Goal: Share content: Share content

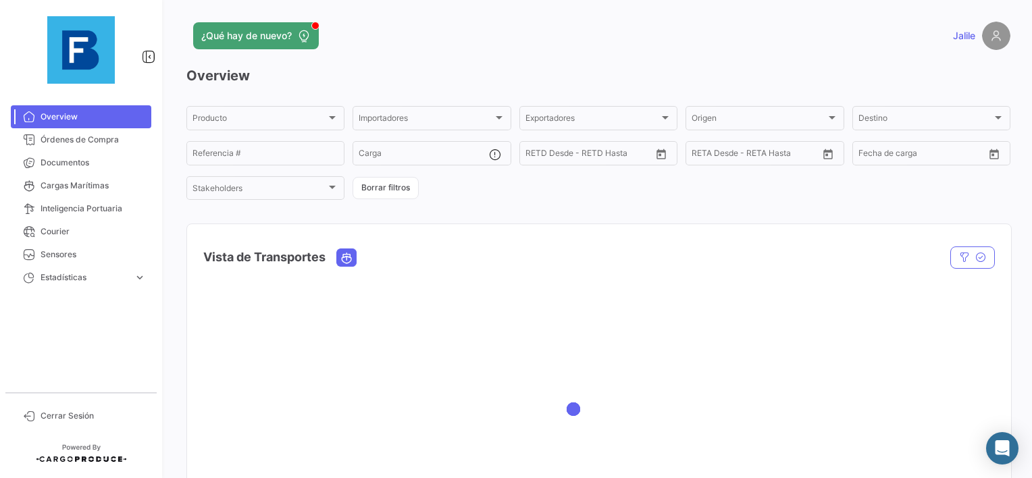
click at [50, 93] on div "Overview Órdenes de Compra Documentos Cargas Marítimas Inteligencia Portuaria C…" at bounding box center [81, 239] width 162 height 478
click at [64, 161] on span "Documentos" at bounding box center [93, 163] width 105 height 12
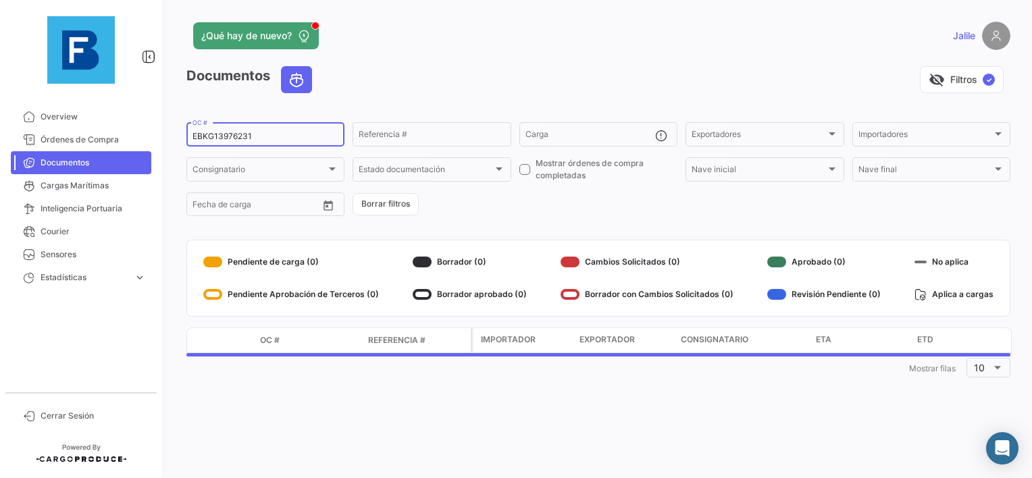
click at [211, 141] on div "EBKG13976231 OC #" at bounding box center [265, 133] width 146 height 26
click at [212, 139] on input "EBKG13976231" at bounding box center [265, 136] width 146 height 9
paste input "25894049"
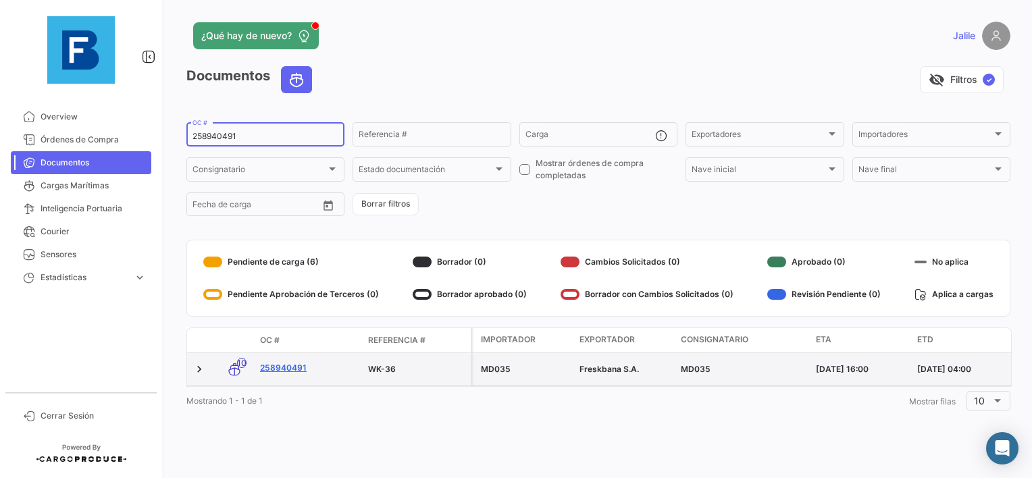
type input "258940491"
click at [301, 365] on link "258940491" at bounding box center [308, 368] width 97 height 12
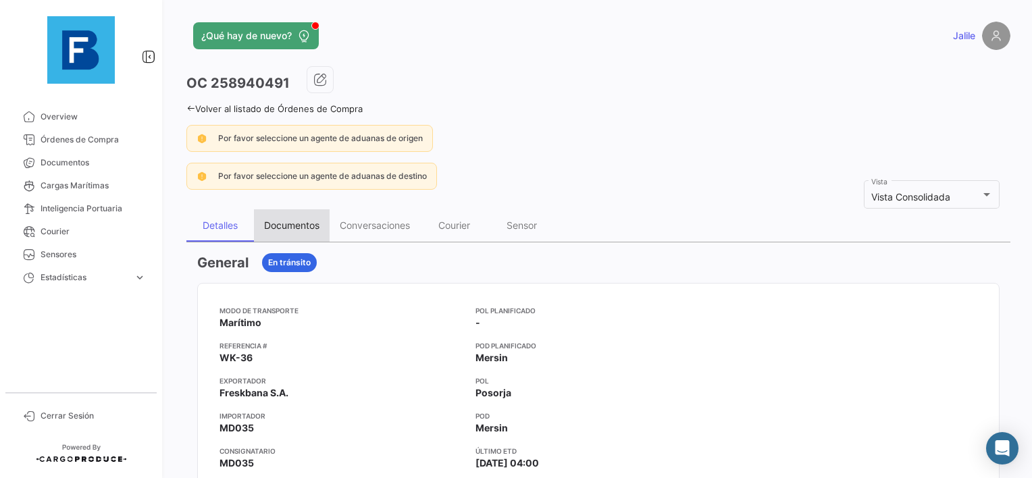
click at [309, 226] on div "Documentos" at bounding box center [291, 225] width 55 height 11
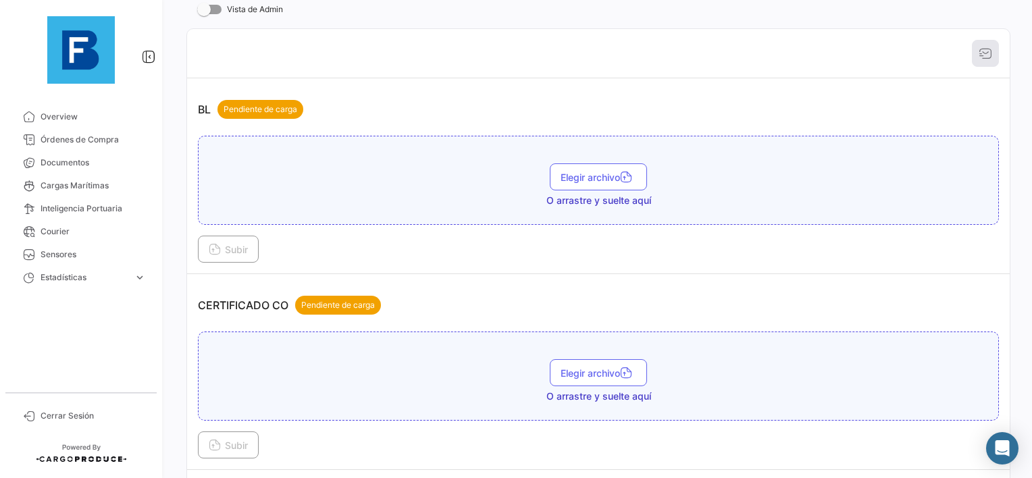
scroll to position [270, 0]
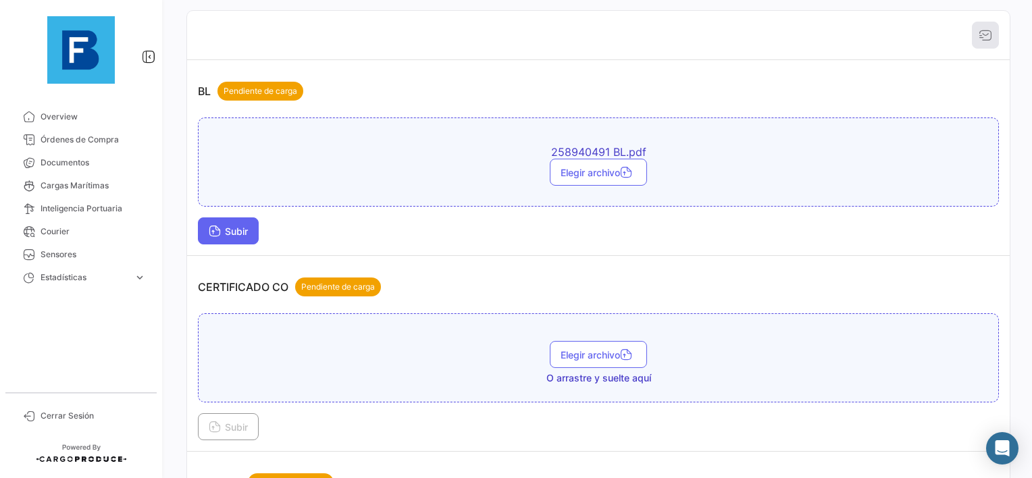
click at [234, 237] on button "Subir" at bounding box center [228, 230] width 61 height 27
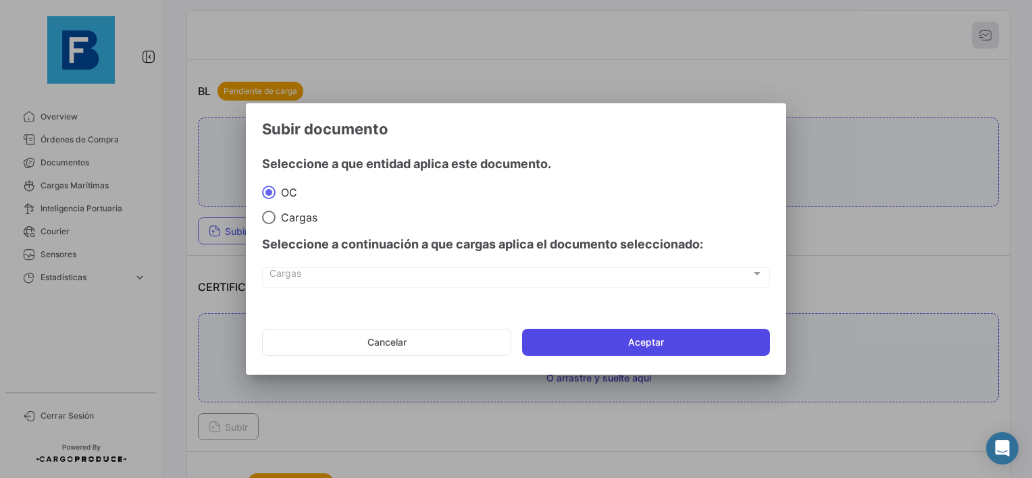
click at [659, 334] on button "Aceptar" at bounding box center [646, 342] width 248 height 27
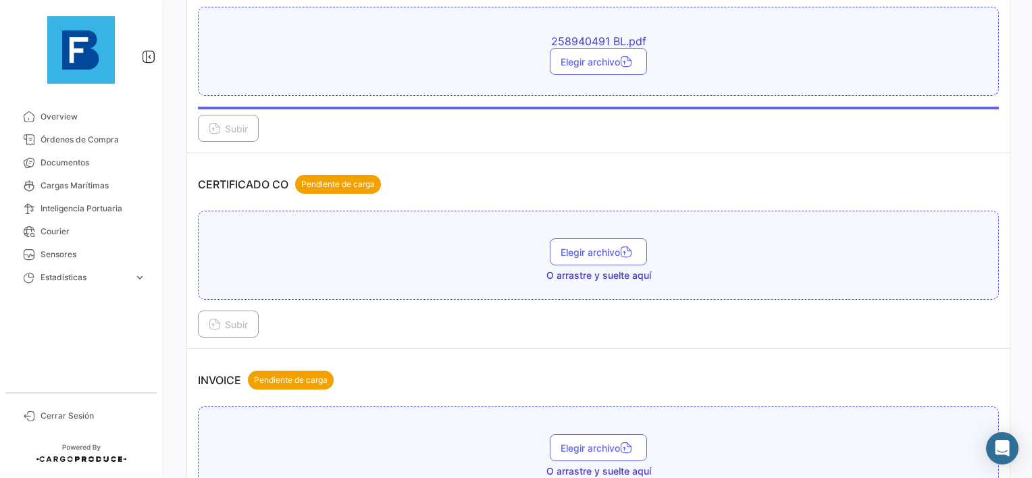
scroll to position [405, 0]
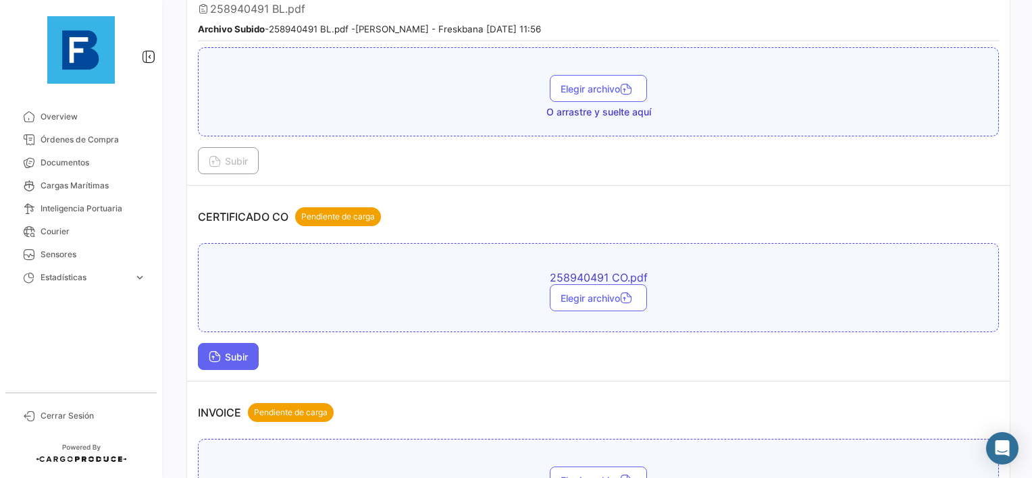
click at [219, 352] on icon at bounding box center [215, 358] width 12 height 12
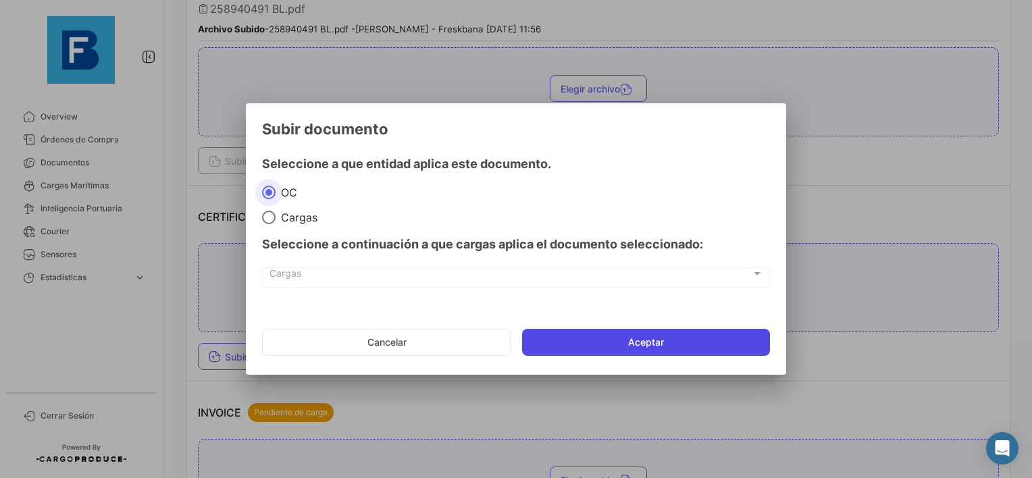
click at [650, 334] on button "Aceptar" at bounding box center [646, 342] width 248 height 27
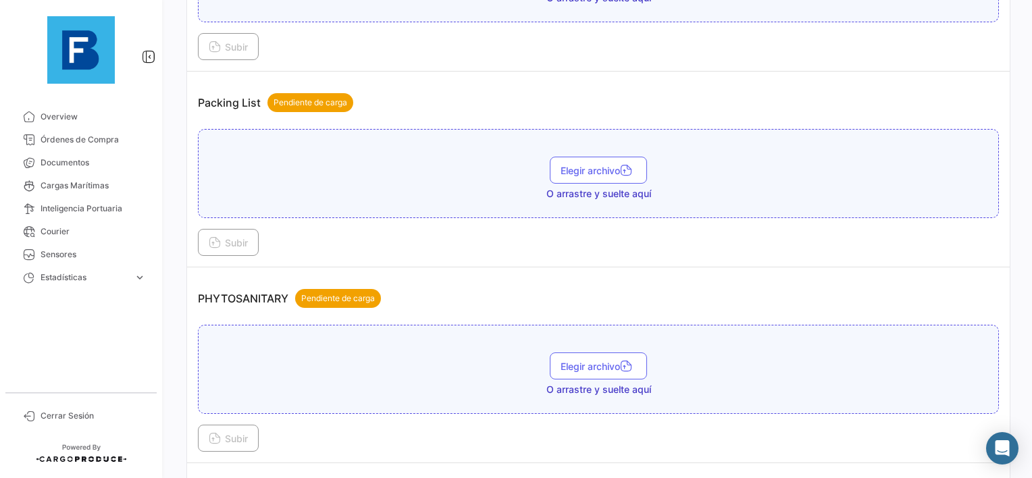
scroll to position [946, 0]
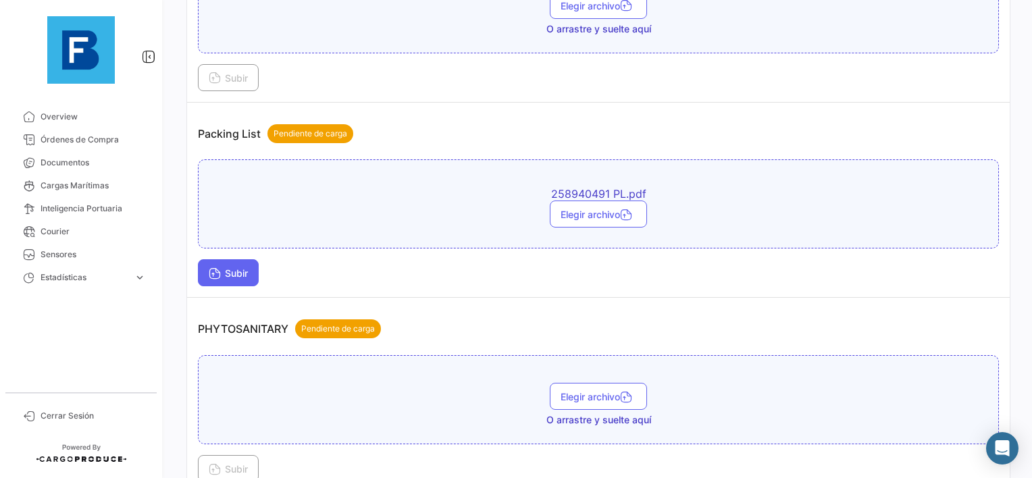
click at [205, 272] on button "Subir" at bounding box center [228, 272] width 61 height 27
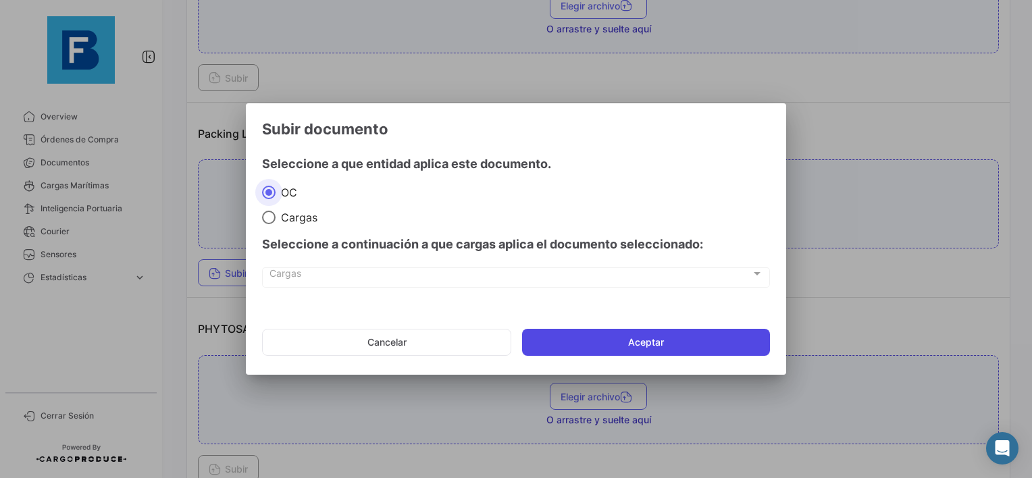
click at [648, 340] on button "Aceptar" at bounding box center [646, 342] width 248 height 27
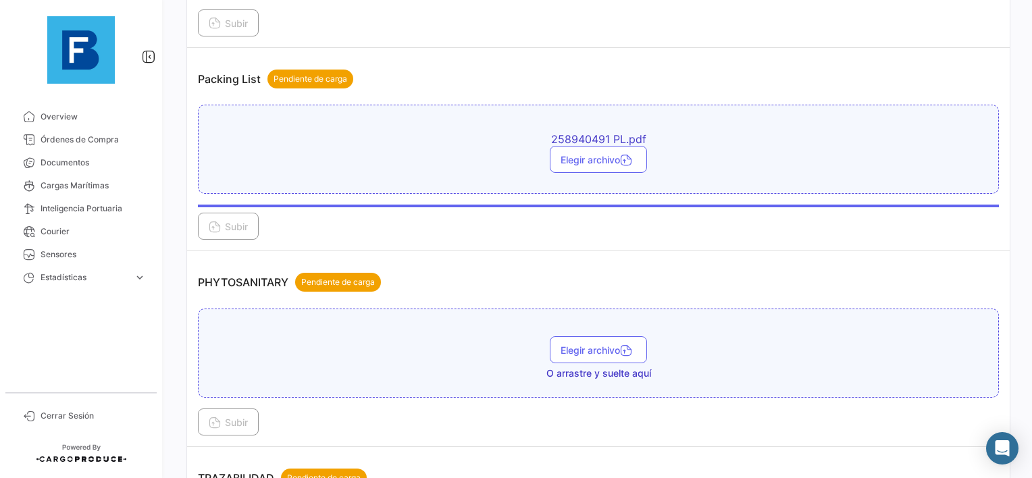
scroll to position [1081, 0]
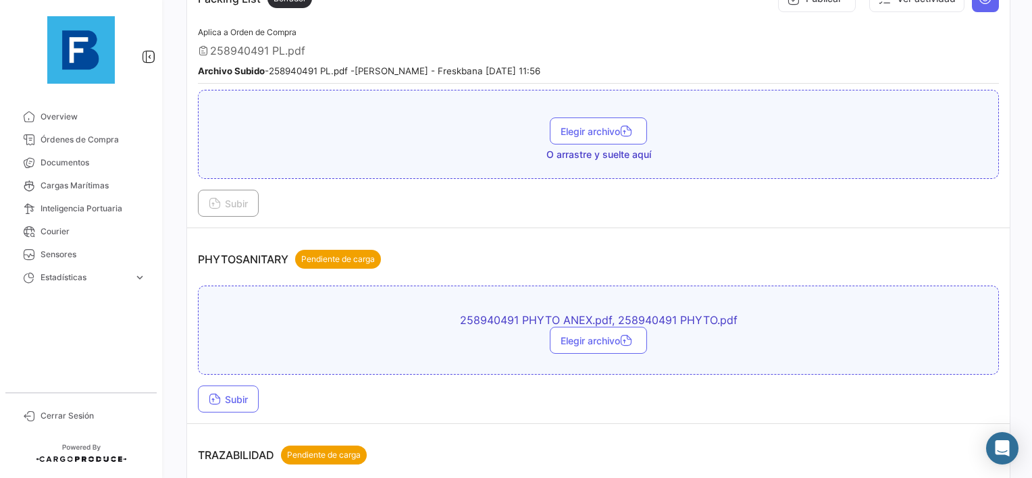
click at [480, 408] on td "PHYTOSANITARY Pendiente de carga 258940491 PHYTO ANEX.pdf, 258940491 PHYTO.pdf …" at bounding box center [598, 326] width 823 height 196
click at [229, 394] on span "Subir" at bounding box center [228, 399] width 39 height 11
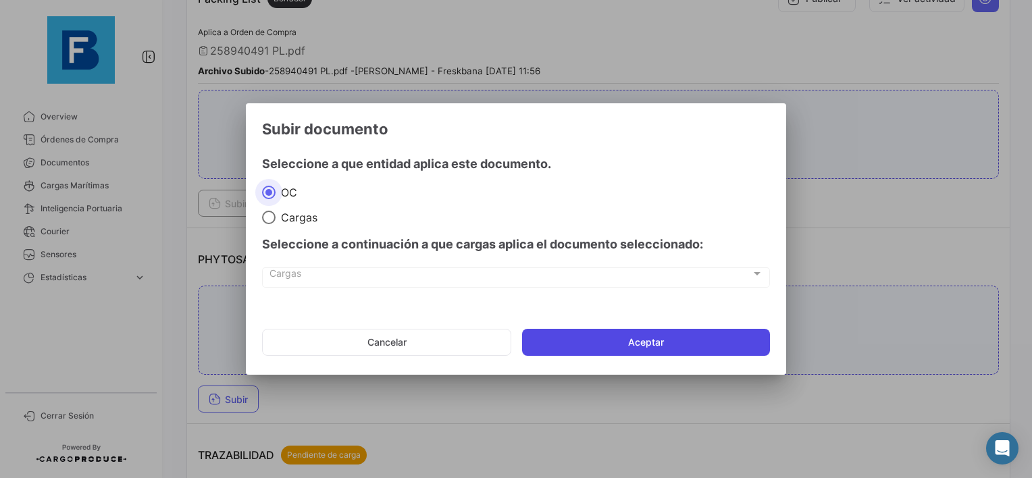
click at [627, 349] on button "Aceptar" at bounding box center [646, 342] width 248 height 27
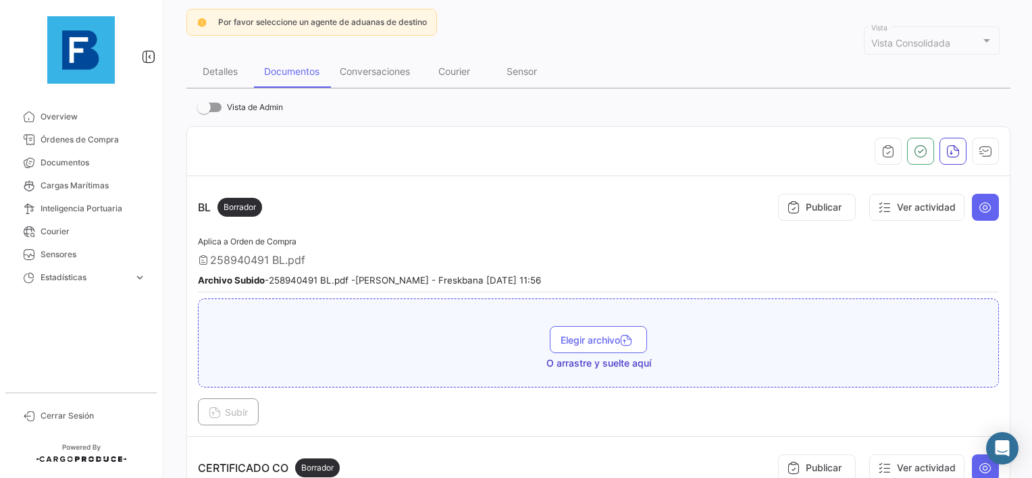
scroll to position [86, 0]
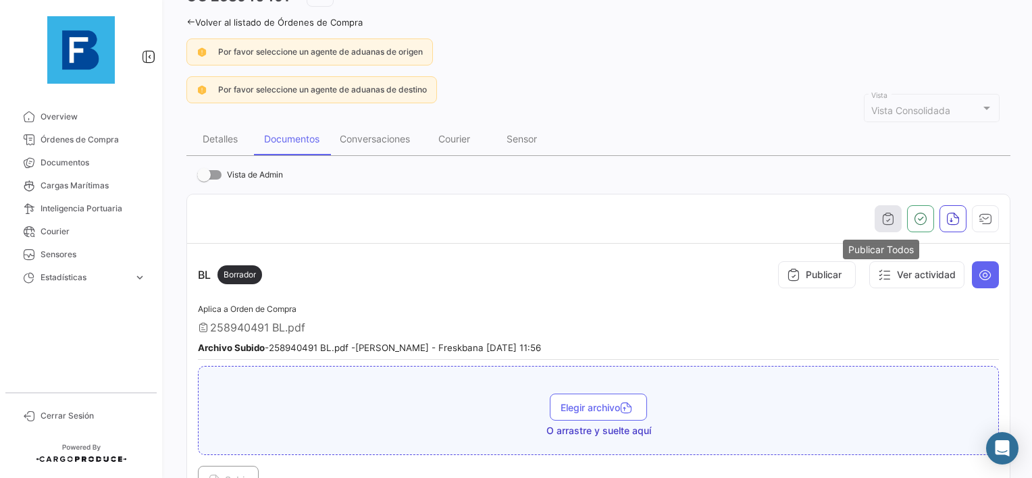
click at [881, 217] on icon "button" at bounding box center [888, 219] width 14 height 14
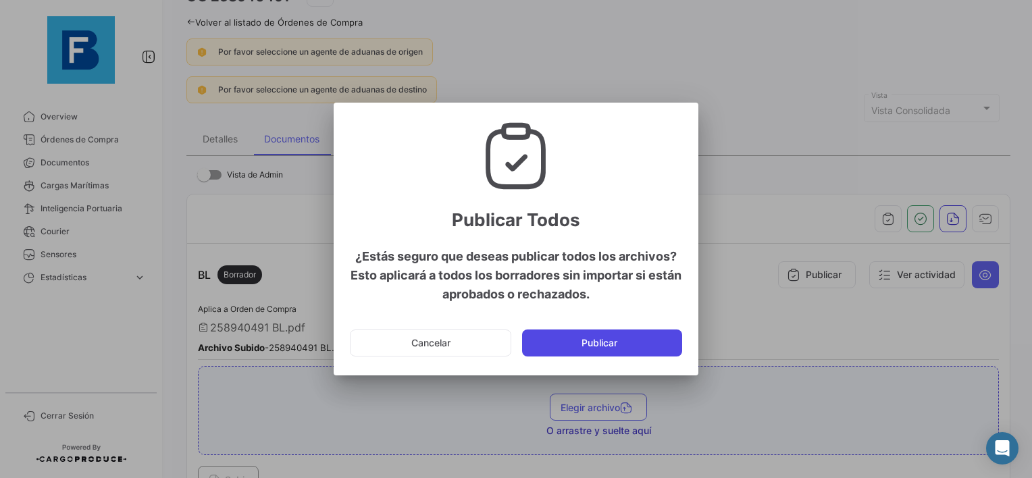
click at [587, 343] on button "Publicar" at bounding box center [602, 343] width 160 height 27
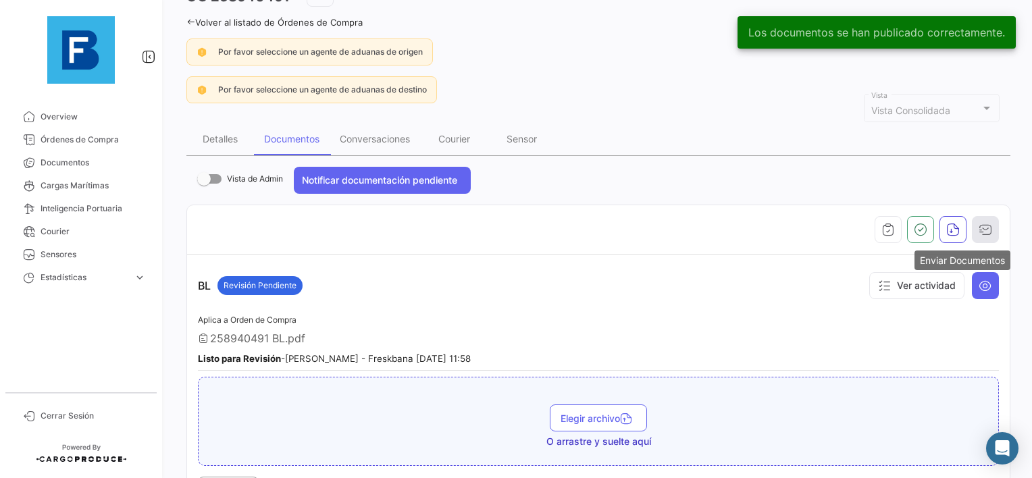
click at [981, 231] on icon "button" at bounding box center [986, 230] width 14 height 14
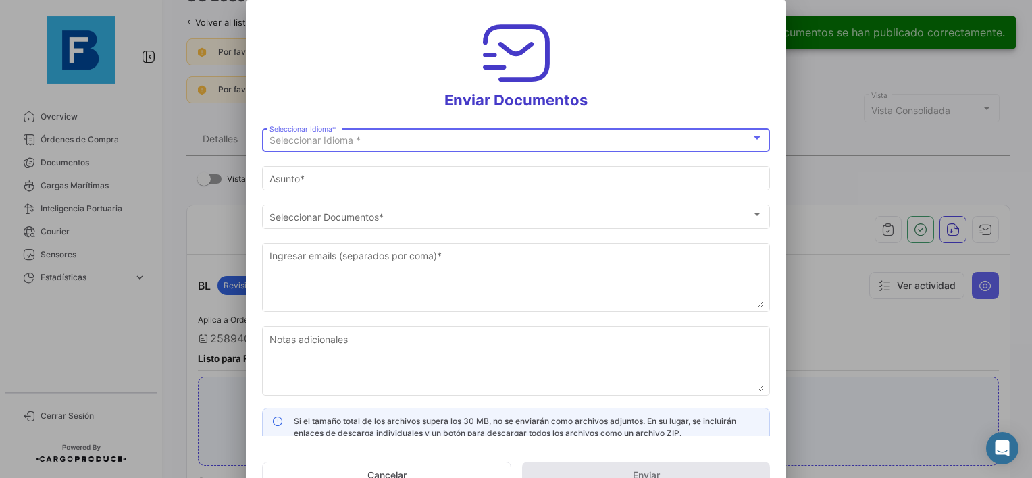
click at [438, 136] on div "Seleccionar Idioma *" at bounding box center [510, 140] width 482 height 11
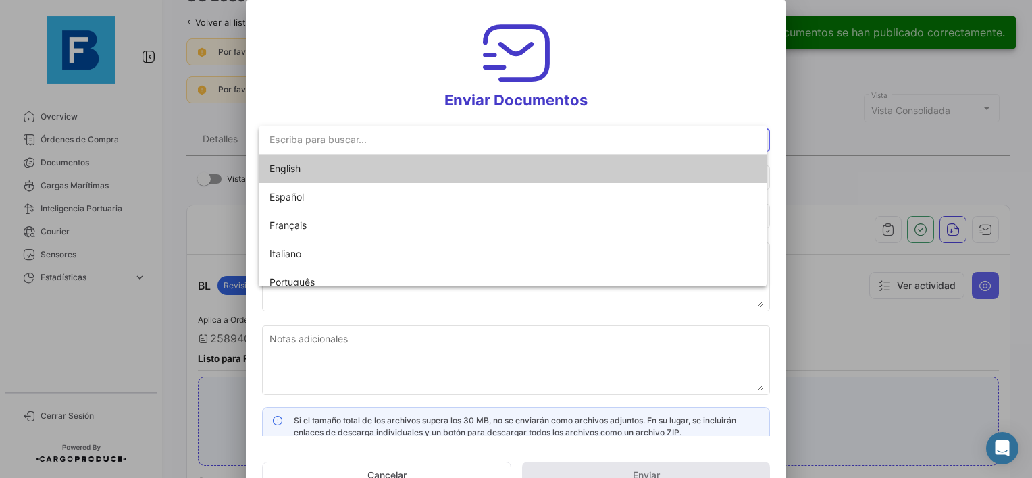
click at [354, 168] on span "English" at bounding box center [363, 169] width 189 height 28
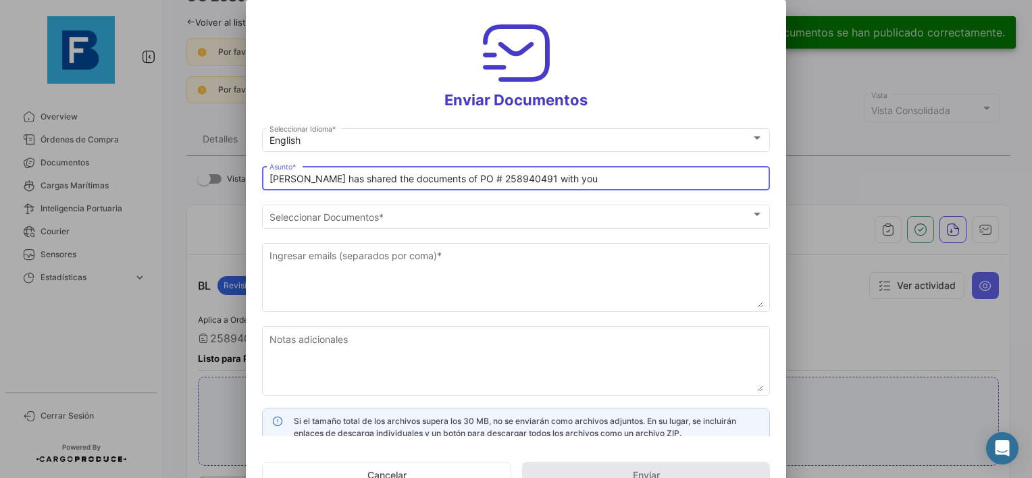
click at [270, 178] on input "[PERSON_NAME] has shared the documents of PO # 258940491 with you" at bounding box center [516, 179] width 494 height 11
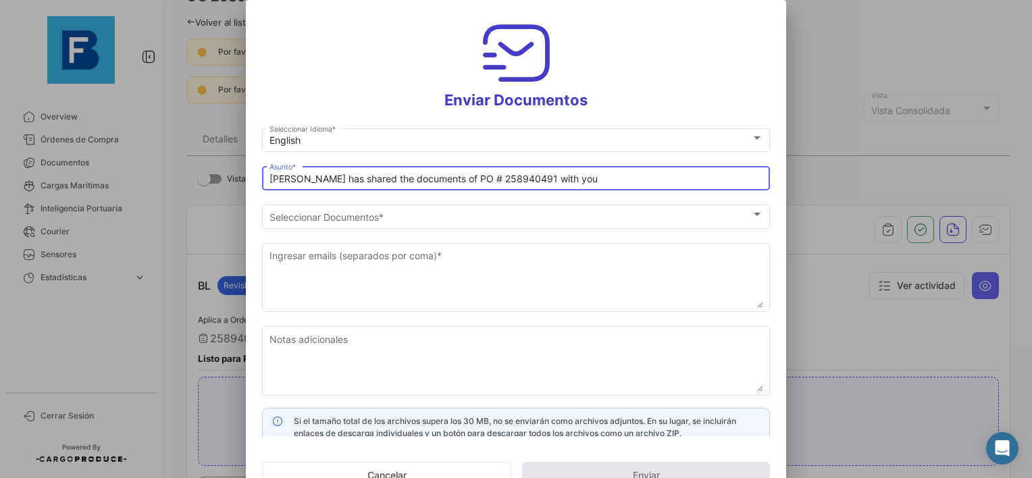
paste input "PERLA LOJISTIK_FRESKBANA_DOCUMENTS WK XX"
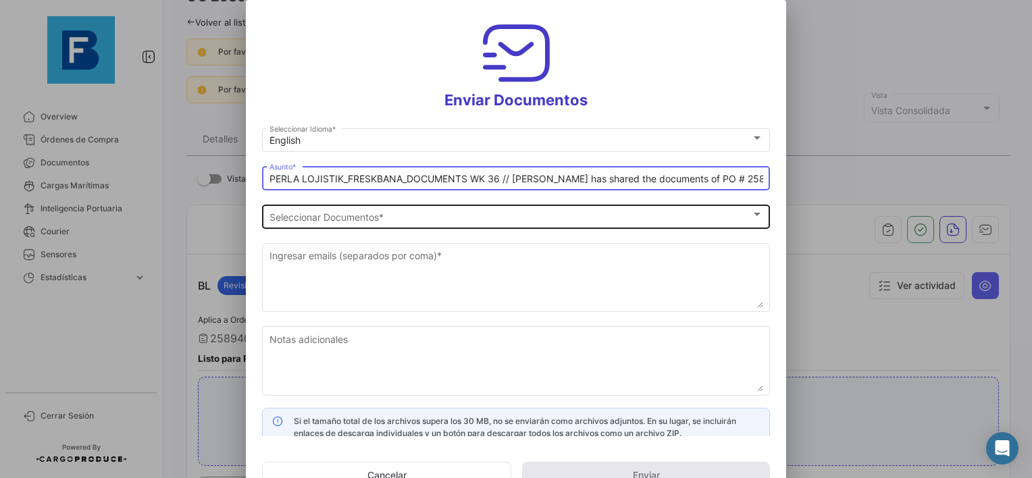
type input "PERLA LOJISTIK_FRESKBANA_DOCUMENTS WK 36 // [PERSON_NAME] has shared the docume…"
click at [394, 211] on div "Seleccionar Documentos" at bounding box center [510, 216] width 482 height 11
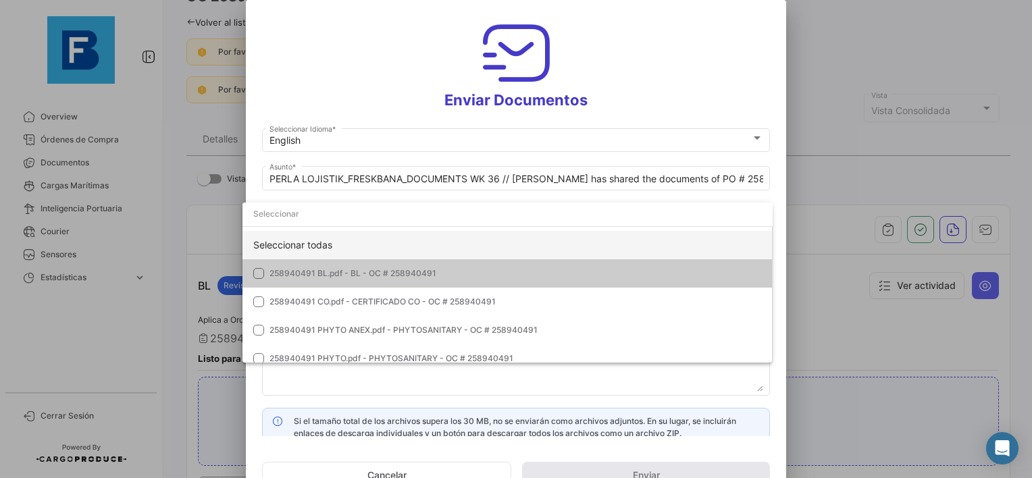
click at [365, 246] on div "Seleccionar todas" at bounding box center [507, 245] width 530 height 28
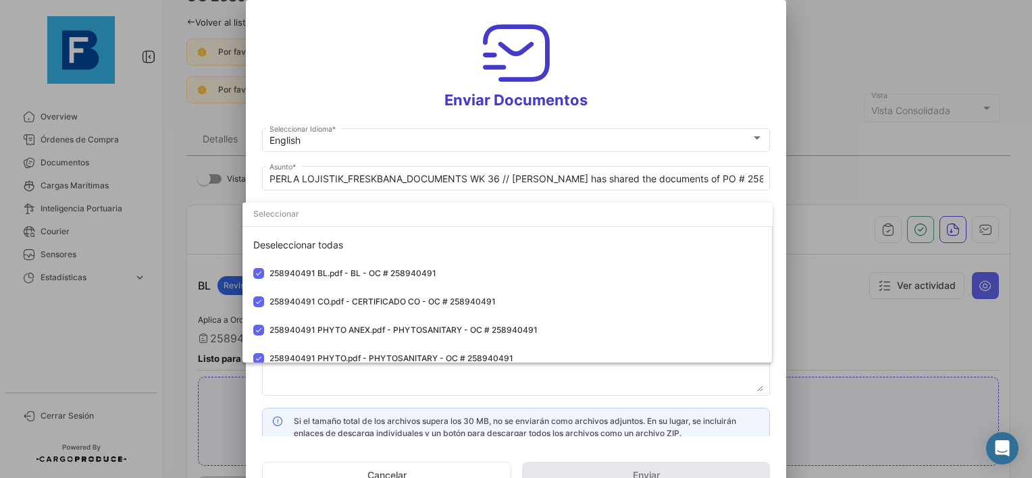
click at [395, 379] on div at bounding box center [516, 239] width 1032 height 478
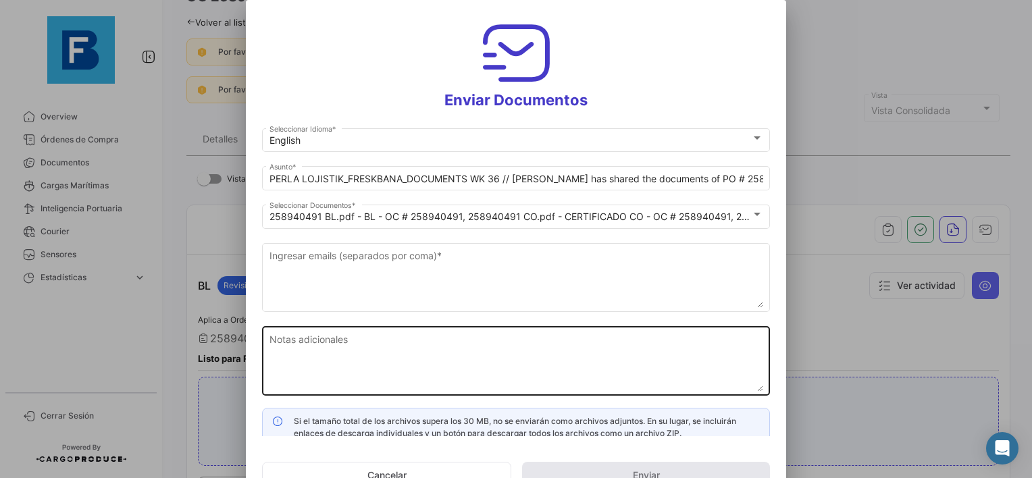
click at [418, 372] on textarea "Notas adicionales" at bounding box center [516, 361] width 494 height 59
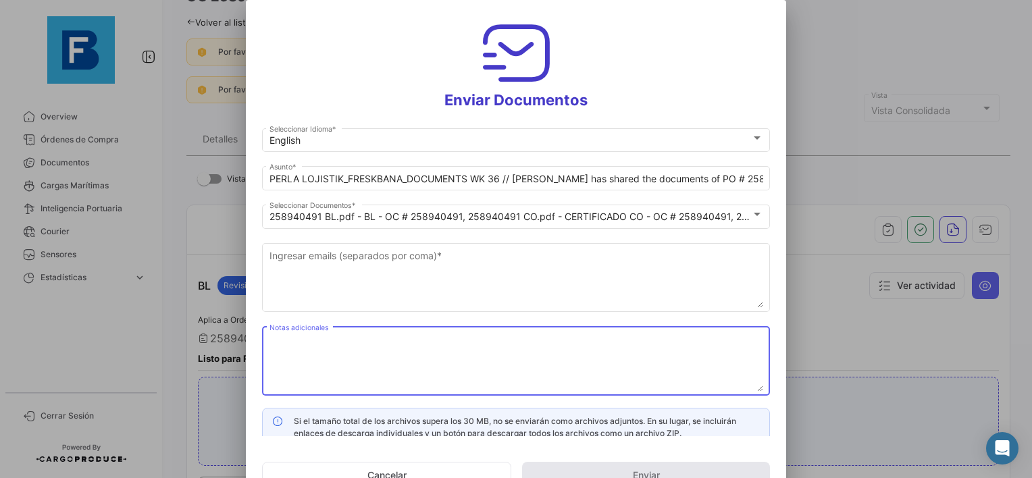
paste textarea "PERLA LOJISTIK_FRESKBANA_DOCUMENTS WK XX"
type textarea "PERLA LOJISTIK_FRESKBANA_DOCUMENTS WK 36"
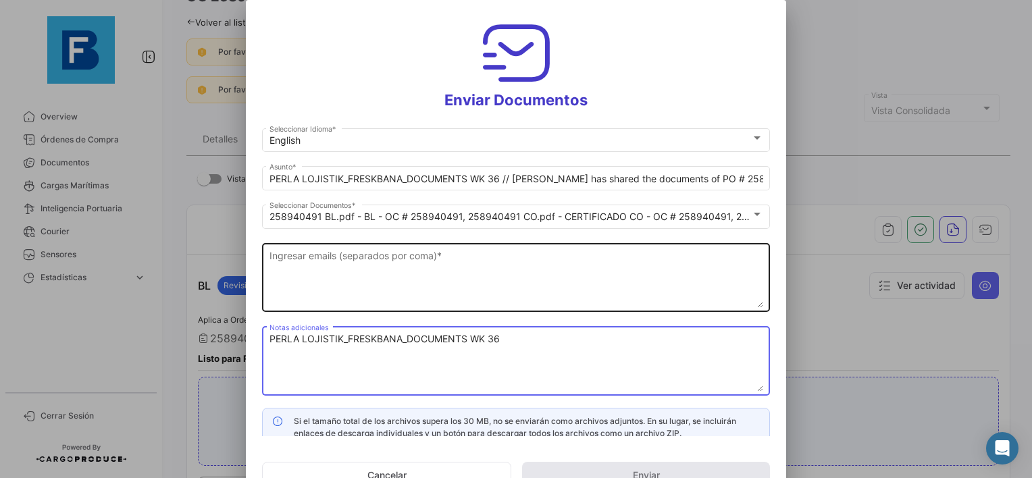
click at [348, 264] on textarea "Ingresar emails (separados por coma) *" at bounding box center [516, 278] width 494 height 59
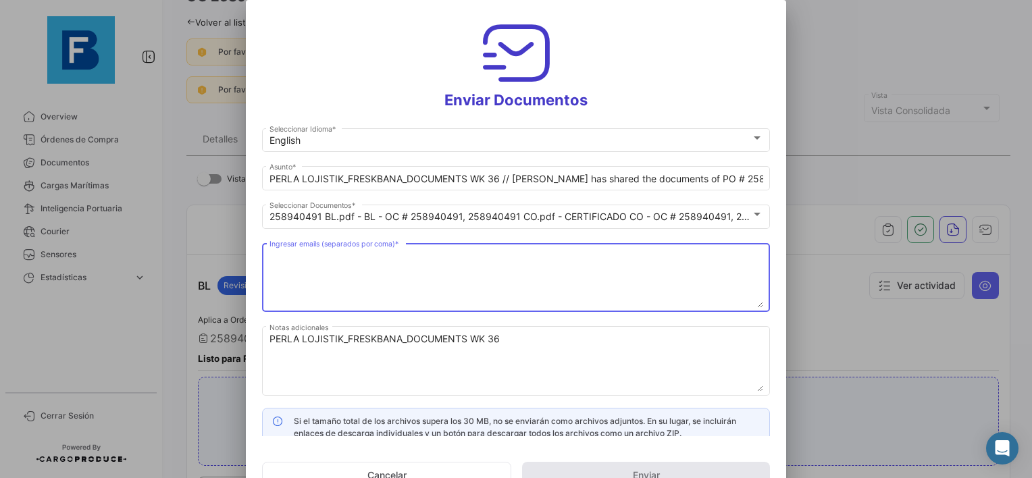
paste textarea "[EMAIL_ADDRESS][DOMAIN_NAME],[DOMAIN_NAME][EMAIL_ADDRESS][DOMAIN_NAME],[DOMAIN_…"
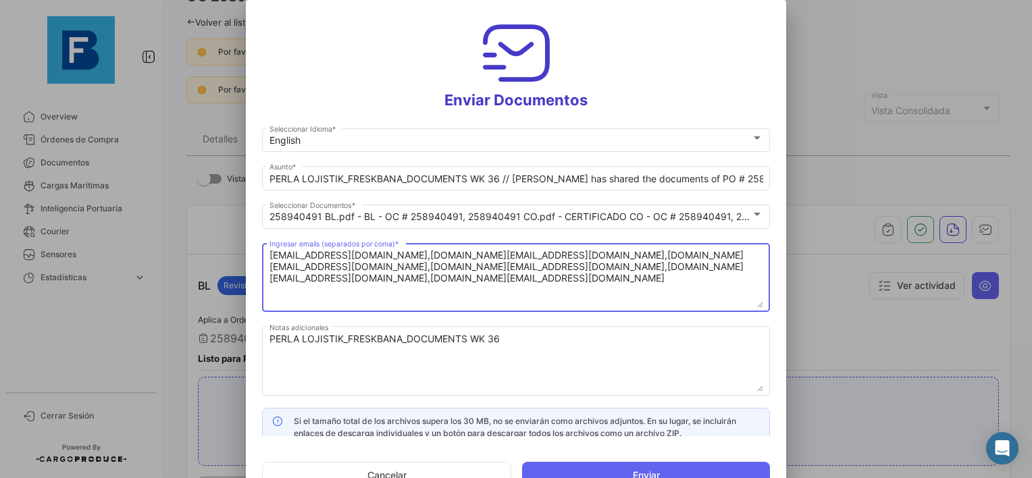
type textarea "[EMAIL_ADDRESS][DOMAIN_NAME],[DOMAIN_NAME][EMAIL_ADDRESS][DOMAIN_NAME],[DOMAIN_…"
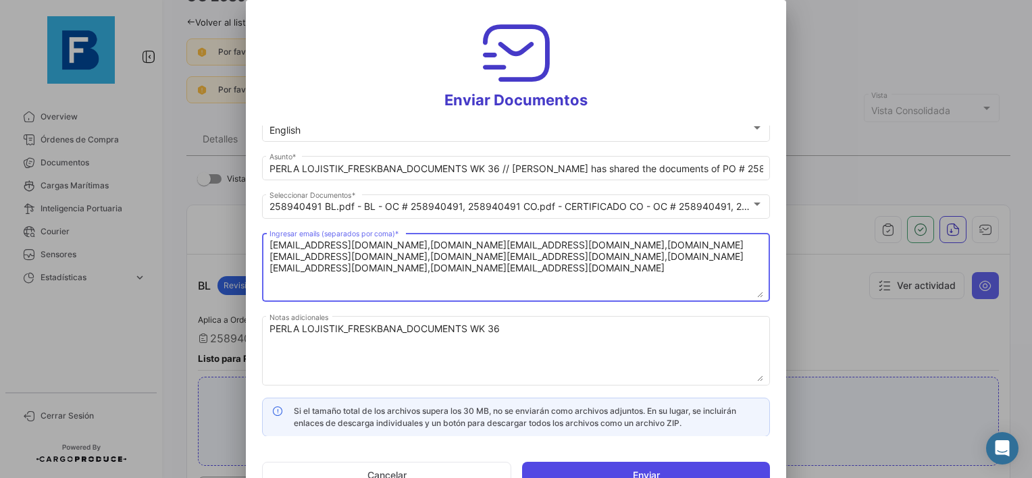
click at [612, 473] on button "Enviar" at bounding box center [646, 475] width 248 height 27
